Goal: Check status: Check status

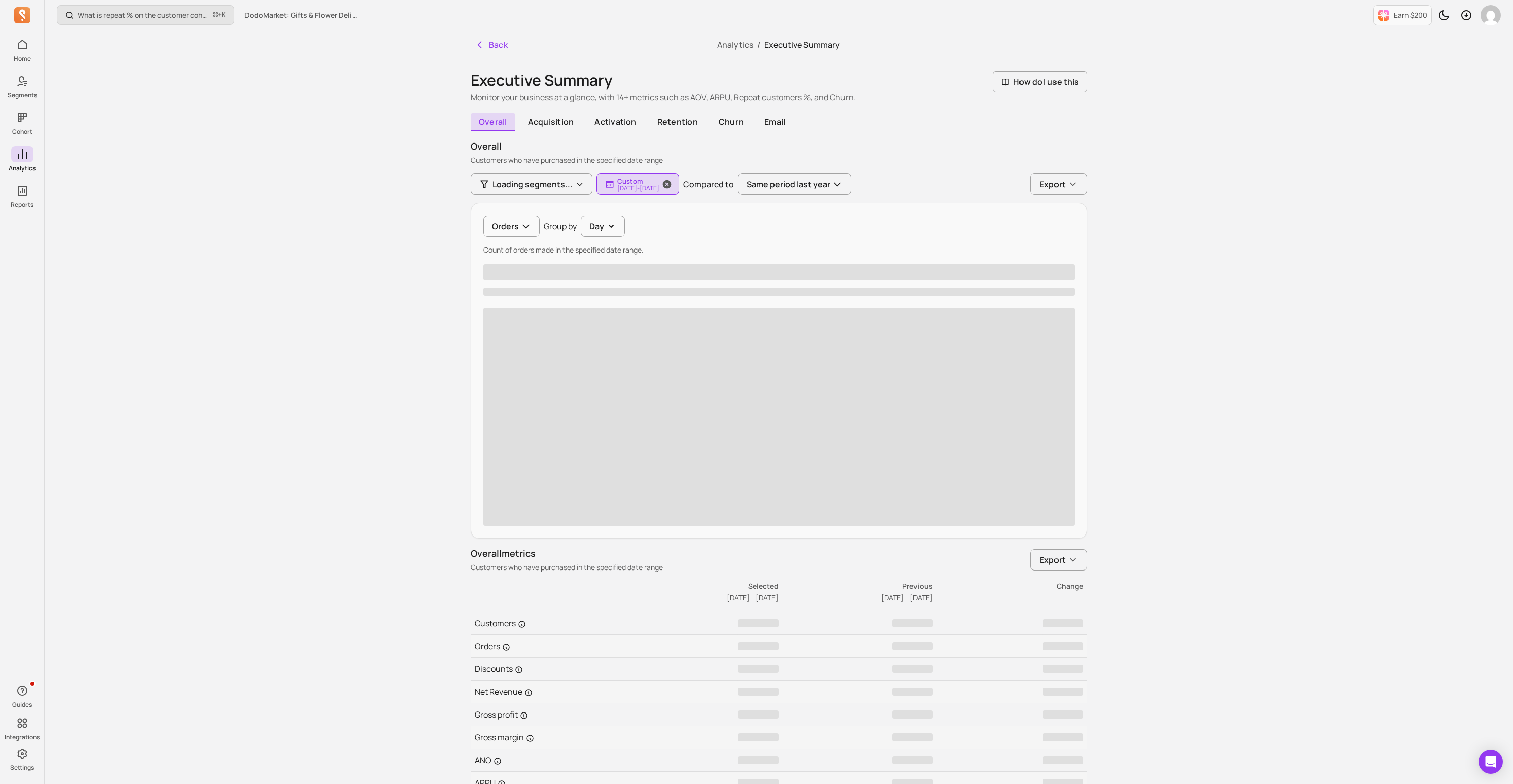
click at [628, 185] on p "[DATE] - [DATE]" at bounding box center [638, 188] width 42 height 6
click at [645, 217] on button "Custom" at bounding box center [670, 214] width 135 height 20
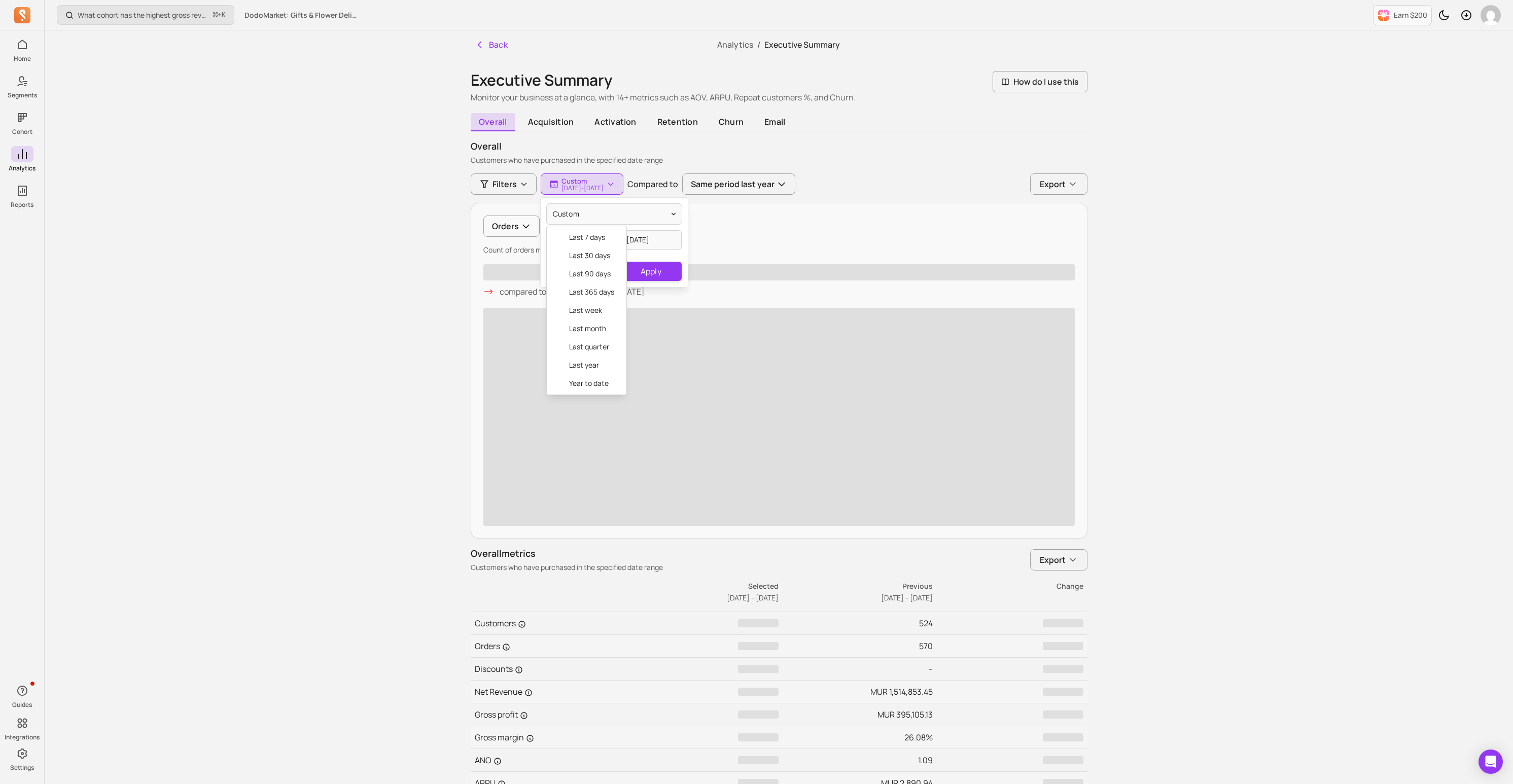
click at [642, 239] on div "Custom last 7 days last 30 days last 90 days last 365 days last week last month…" at bounding box center [614, 242] width 147 height 89
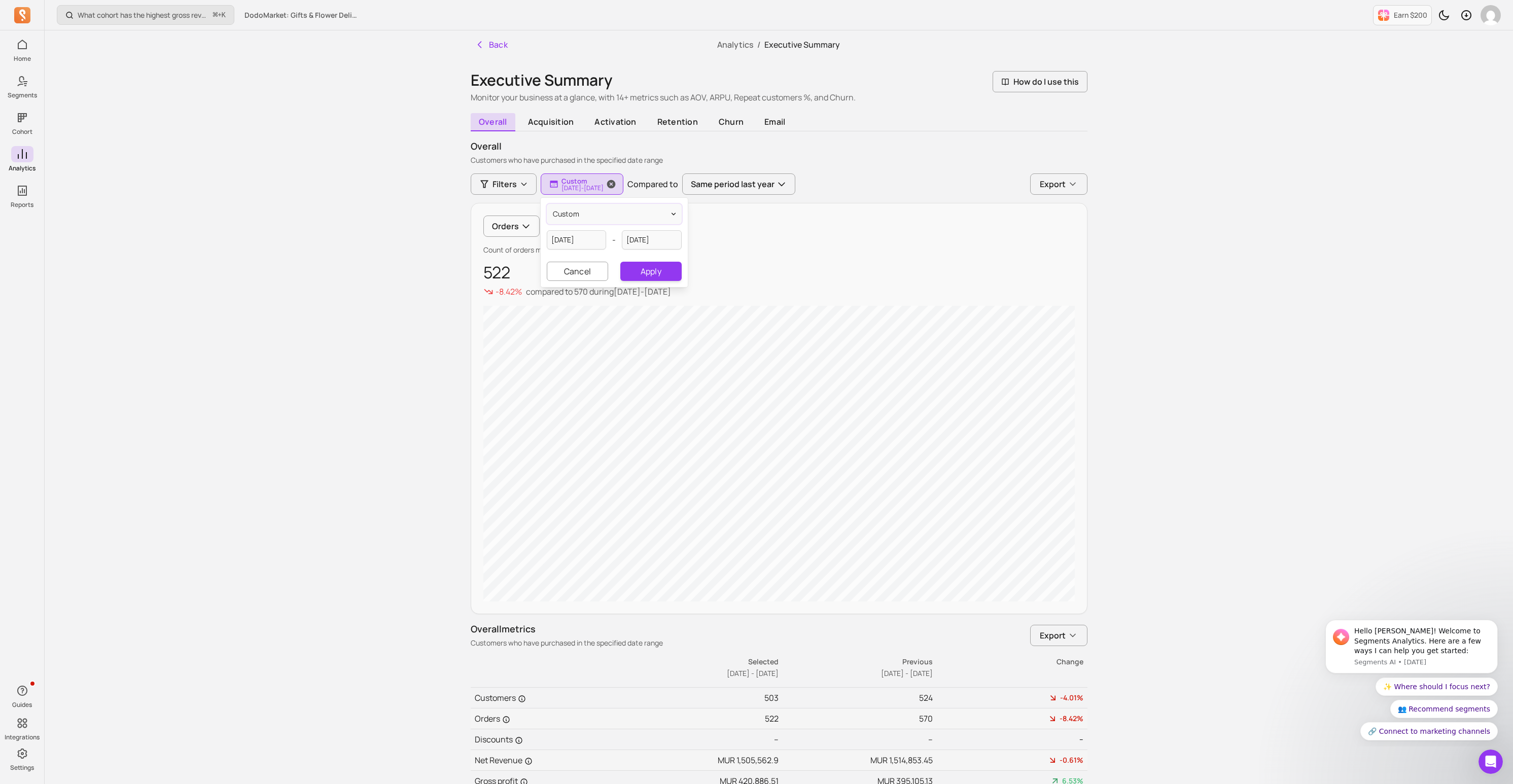
click at [604, 190] on p "[DATE] - [DATE]" at bounding box center [583, 188] width 42 height 6
click at [615, 192] on button "Custom [DATE] - [DATE]" at bounding box center [581, 184] width 82 height 21
click at [598, 224] on div "Custom [DATE] - [DATE] Cancel Apply" at bounding box center [614, 242] width 147 height 89
click at [592, 209] on button "Custom" at bounding box center [614, 214] width 135 height 20
click at [590, 237] on span "last 7 days" at bounding box center [591, 237] width 45 height 10
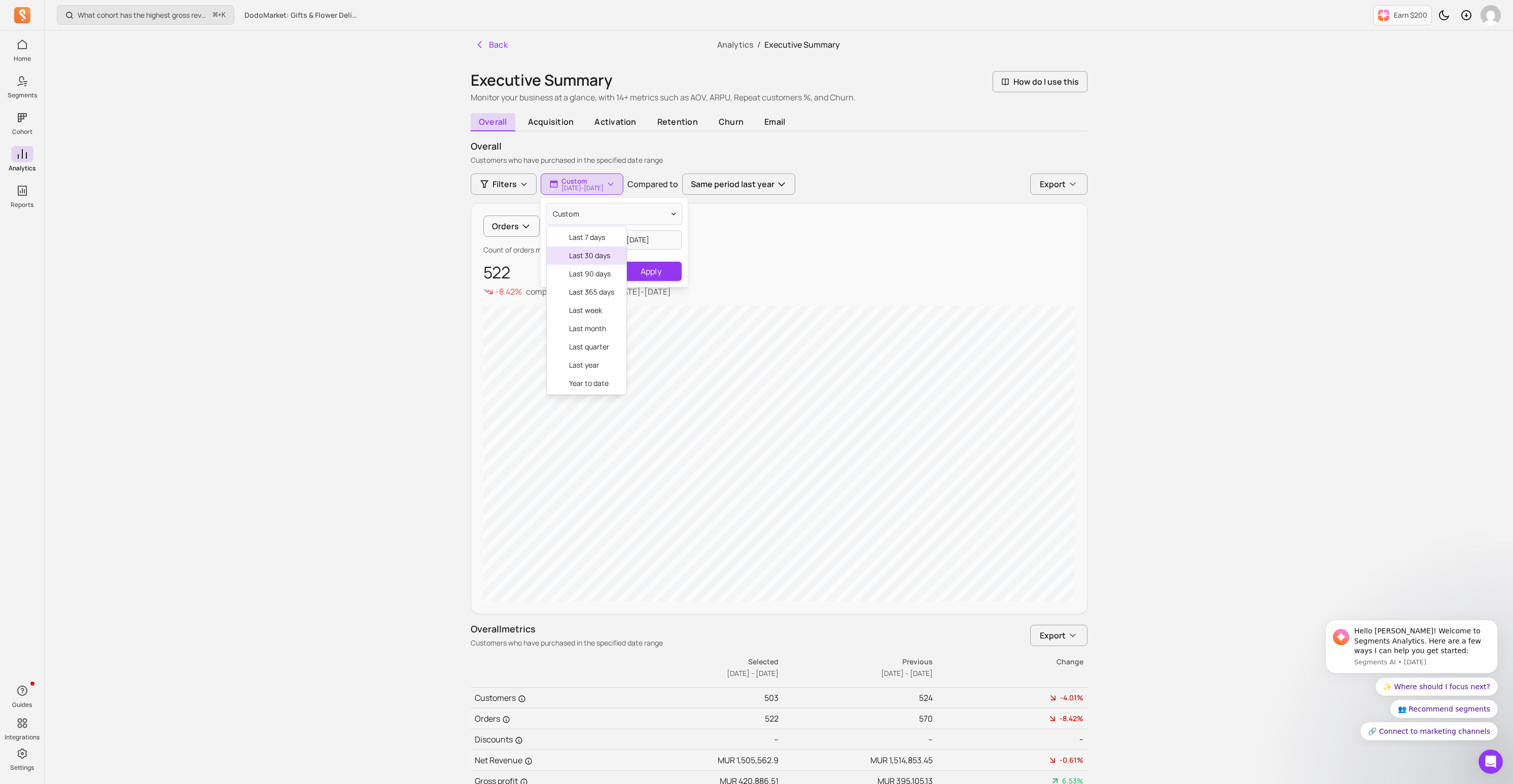
type input "[DATE]"
select select "2025"
select select "September"
click at [589, 242] on input "[DATE]" at bounding box center [576, 240] width 60 height 19
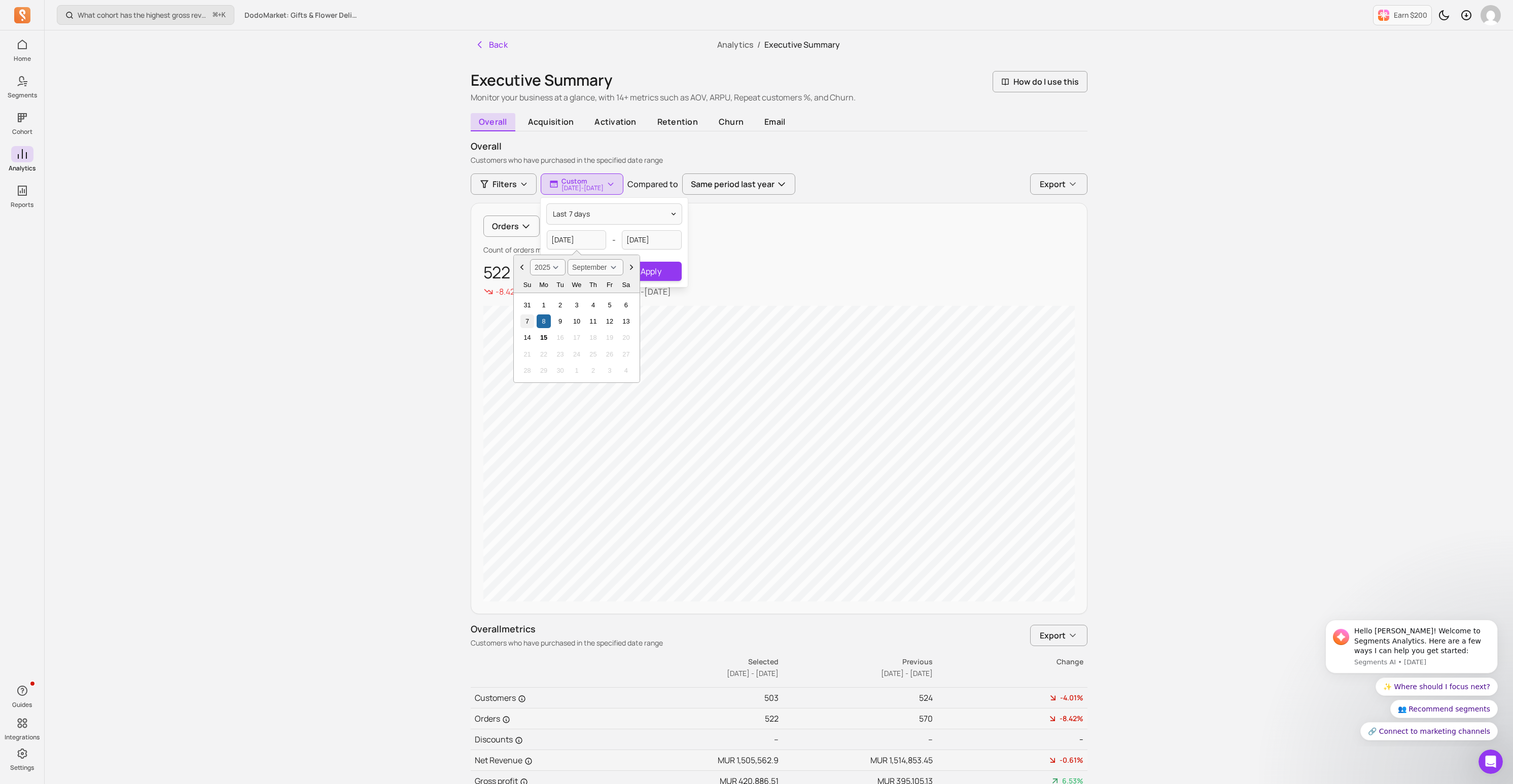
click at [526, 322] on div "7" at bounding box center [527, 321] width 14 height 14
type input "[DATE]"
click at [655, 238] on input "[DATE]" at bounding box center [652, 240] width 60 height 19
select select "2025"
select select "September"
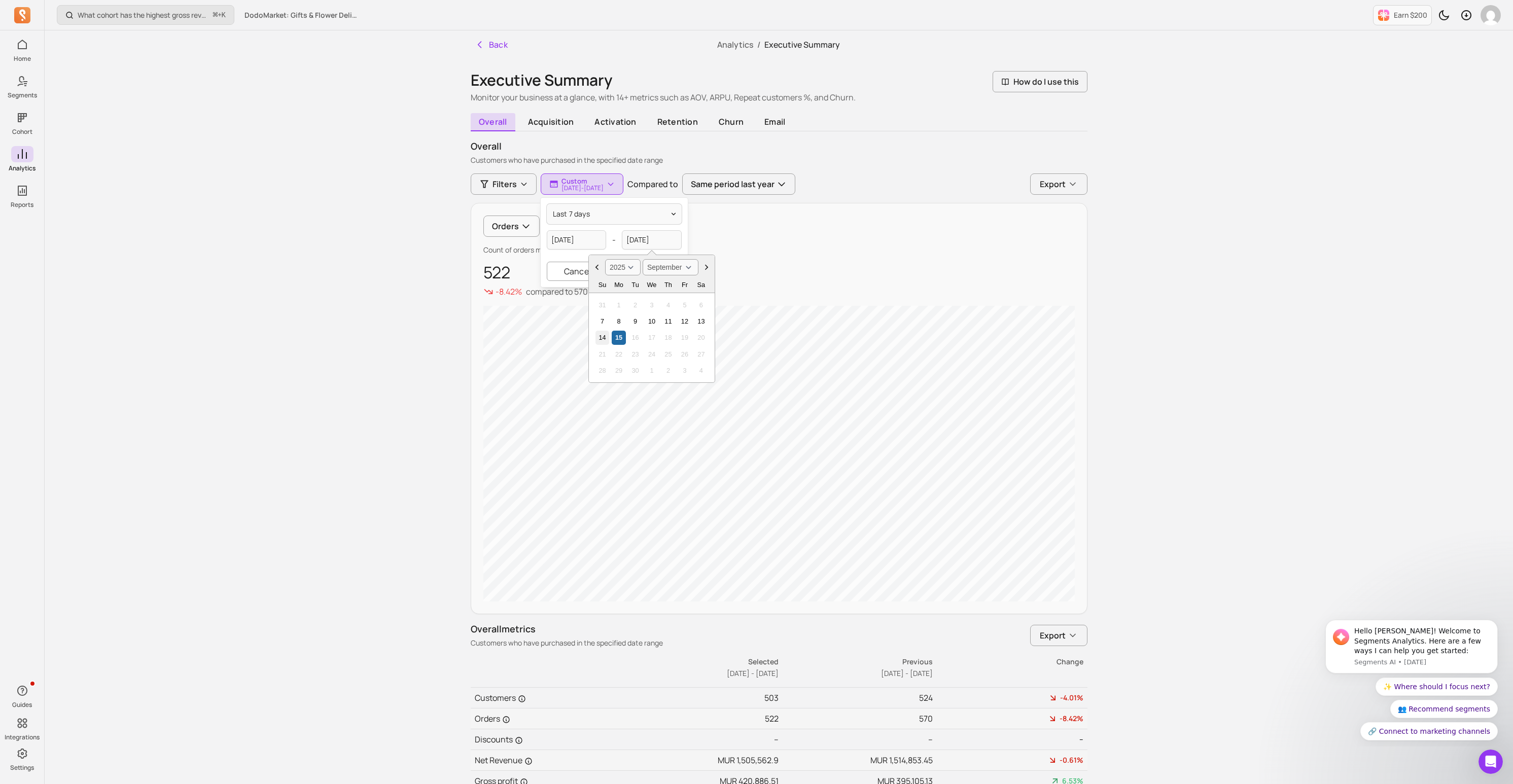
click at [606, 337] on div "14" at bounding box center [602, 338] width 14 height 14
type input "[DATE]"
click at [654, 271] on button "Apply" at bounding box center [650, 272] width 61 height 19
click at [590, 186] on p "[DATE] - [DATE]" at bounding box center [583, 188] width 42 height 6
click at [603, 214] on button "last 7 days" at bounding box center [614, 214] width 135 height 20
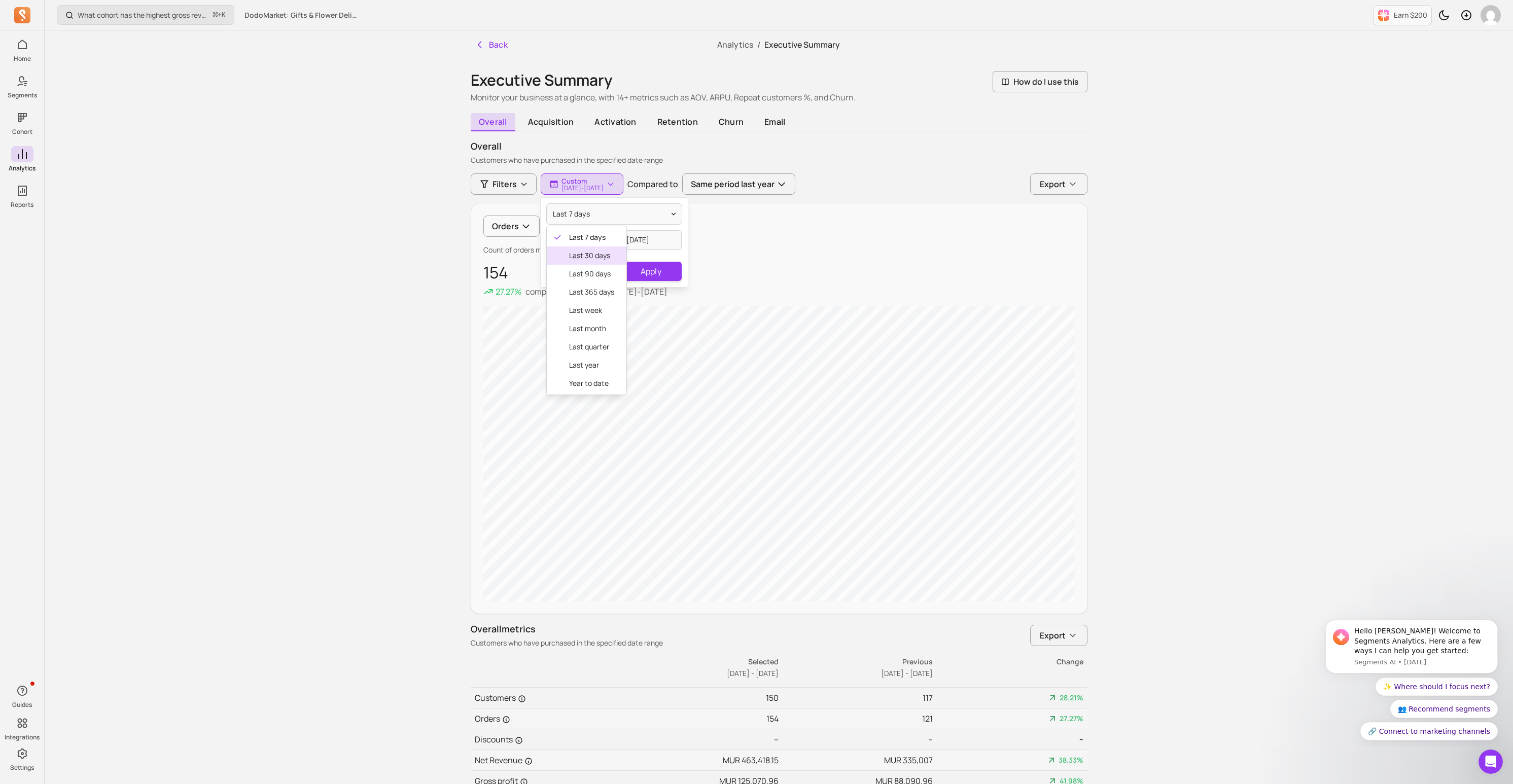
click at [594, 250] on span "last 30 days" at bounding box center [591, 255] width 45 height 10
type input "[DATE]"
click at [585, 236] on input "[DATE]" at bounding box center [576, 240] width 60 height 19
select select "2025"
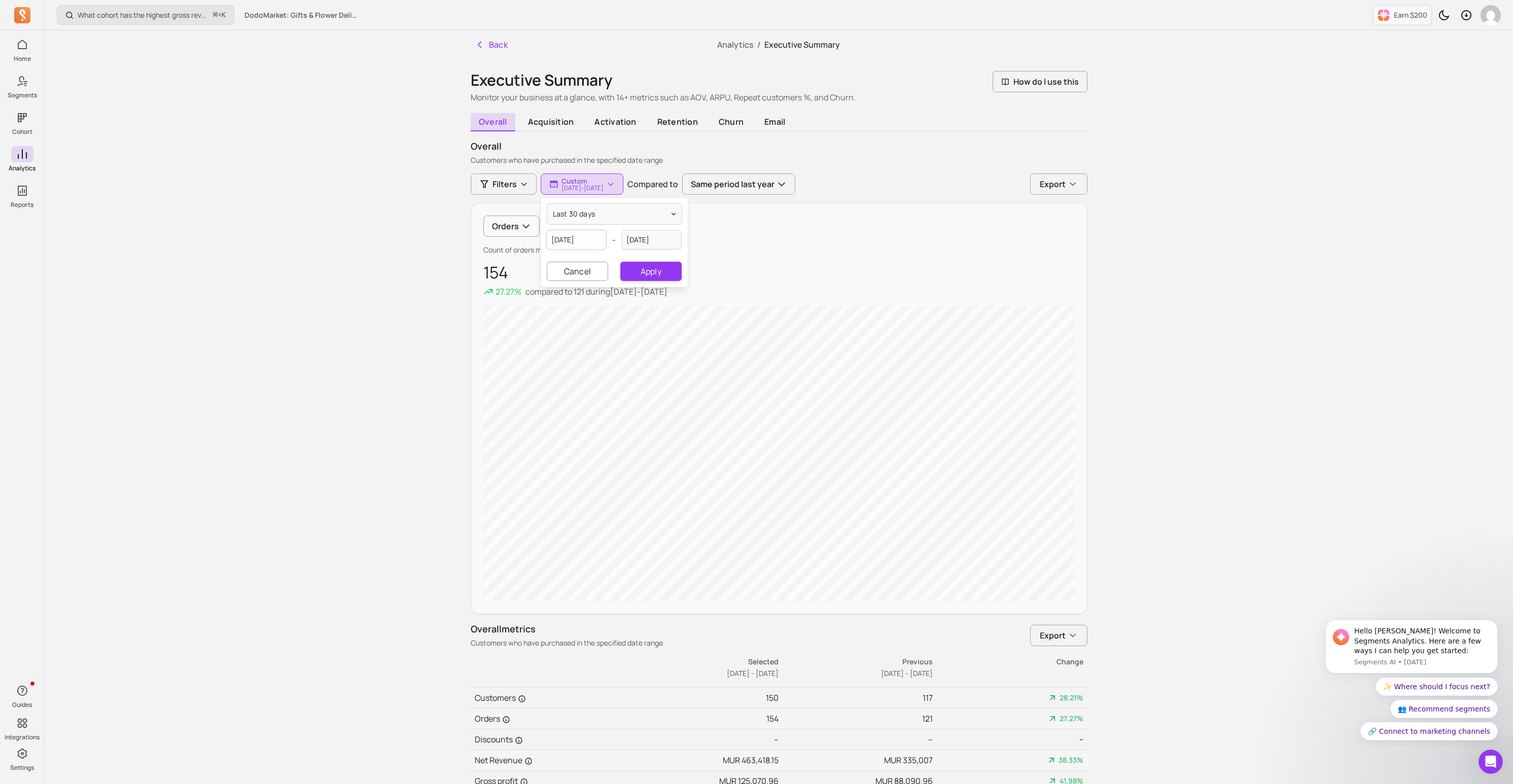
select select "August"
click at [611, 338] on div "15" at bounding box center [609, 338] width 14 height 14
type input "[DATE]"
select select "2025"
select select "September"
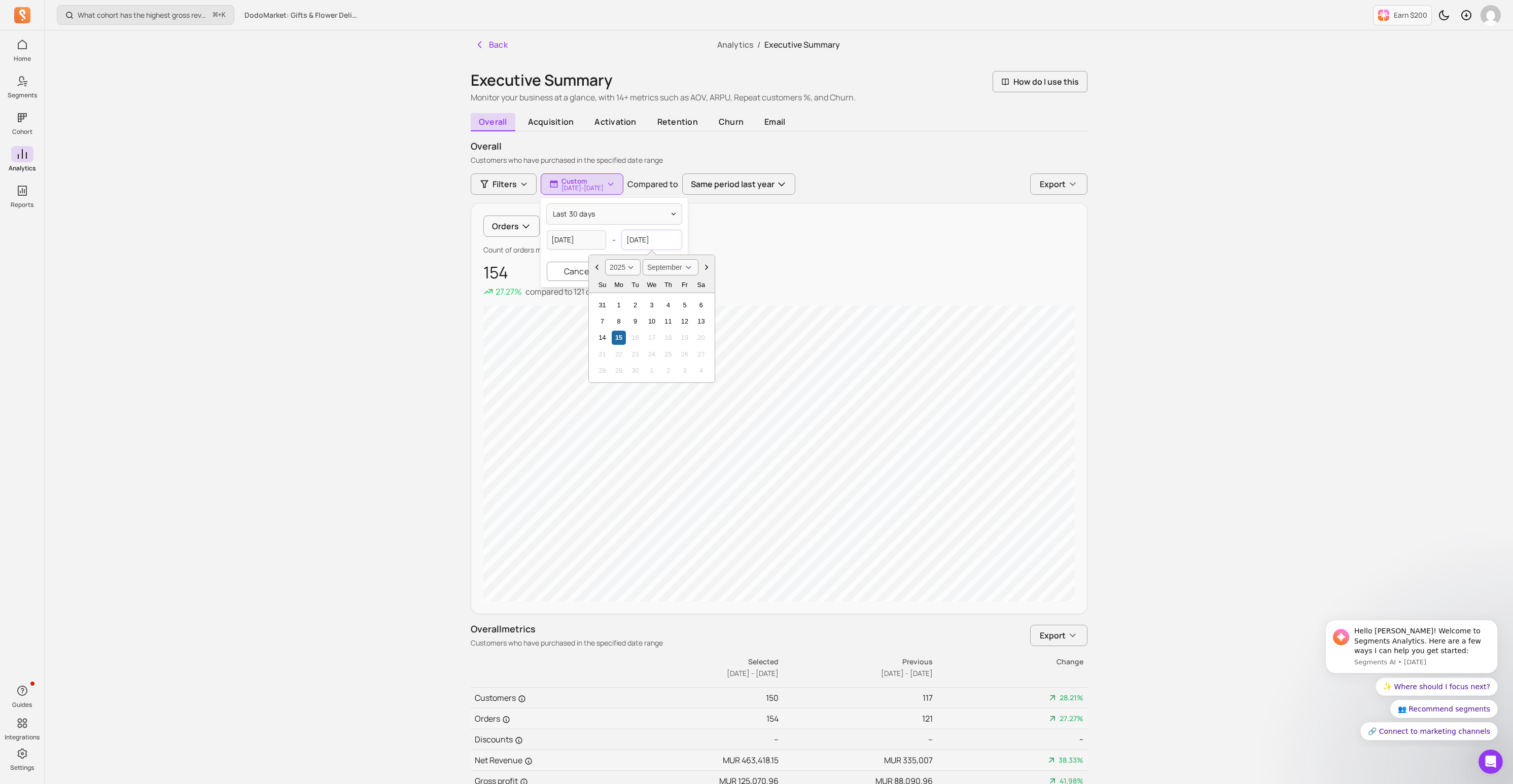
click at [653, 240] on input "[DATE]" at bounding box center [652, 240] width 60 height 19
click at [606, 342] on div "14" at bounding box center [602, 338] width 14 height 14
type input "[DATE]"
click at [640, 271] on button "Apply" at bounding box center [650, 272] width 61 height 19
